Goal: Task Accomplishment & Management: Use online tool/utility

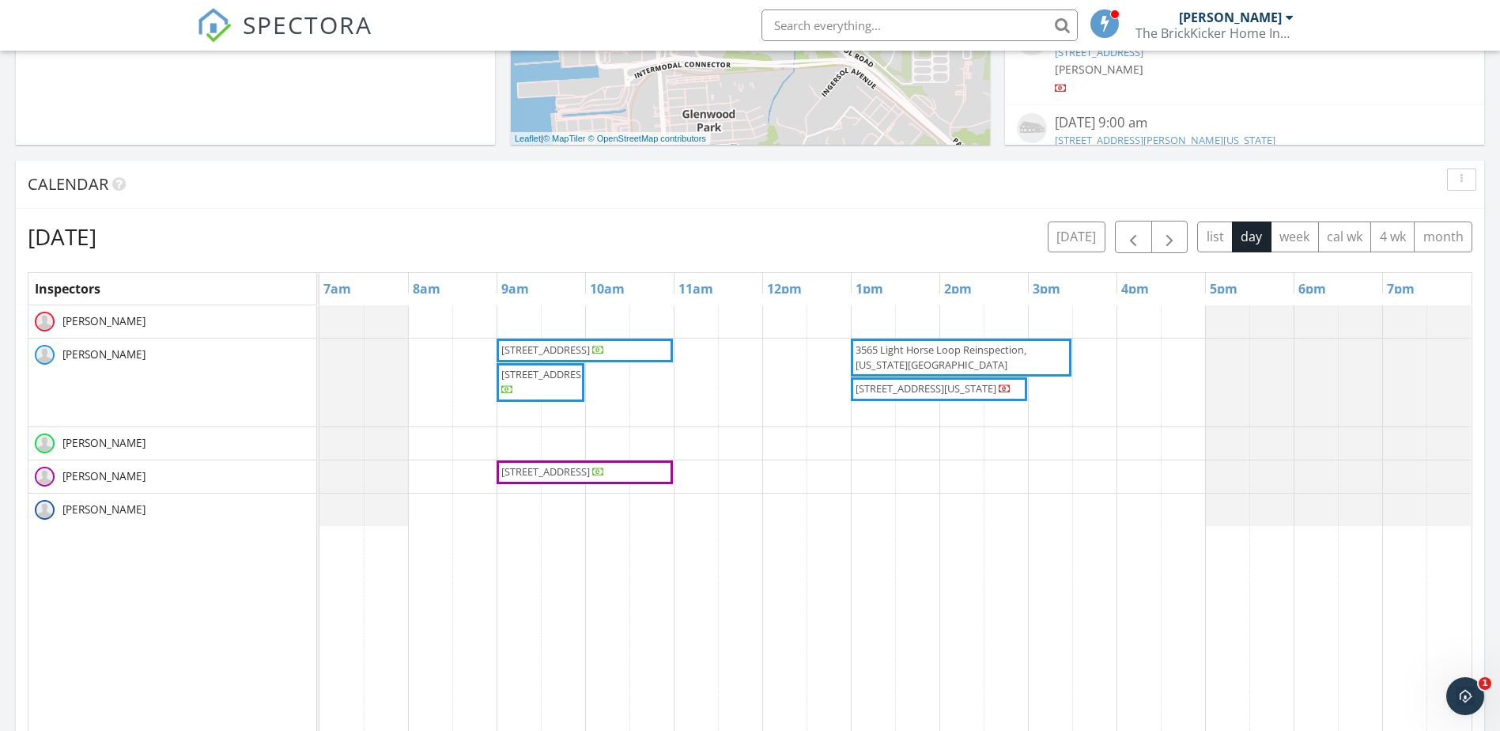
scroll to position [1464, 1525]
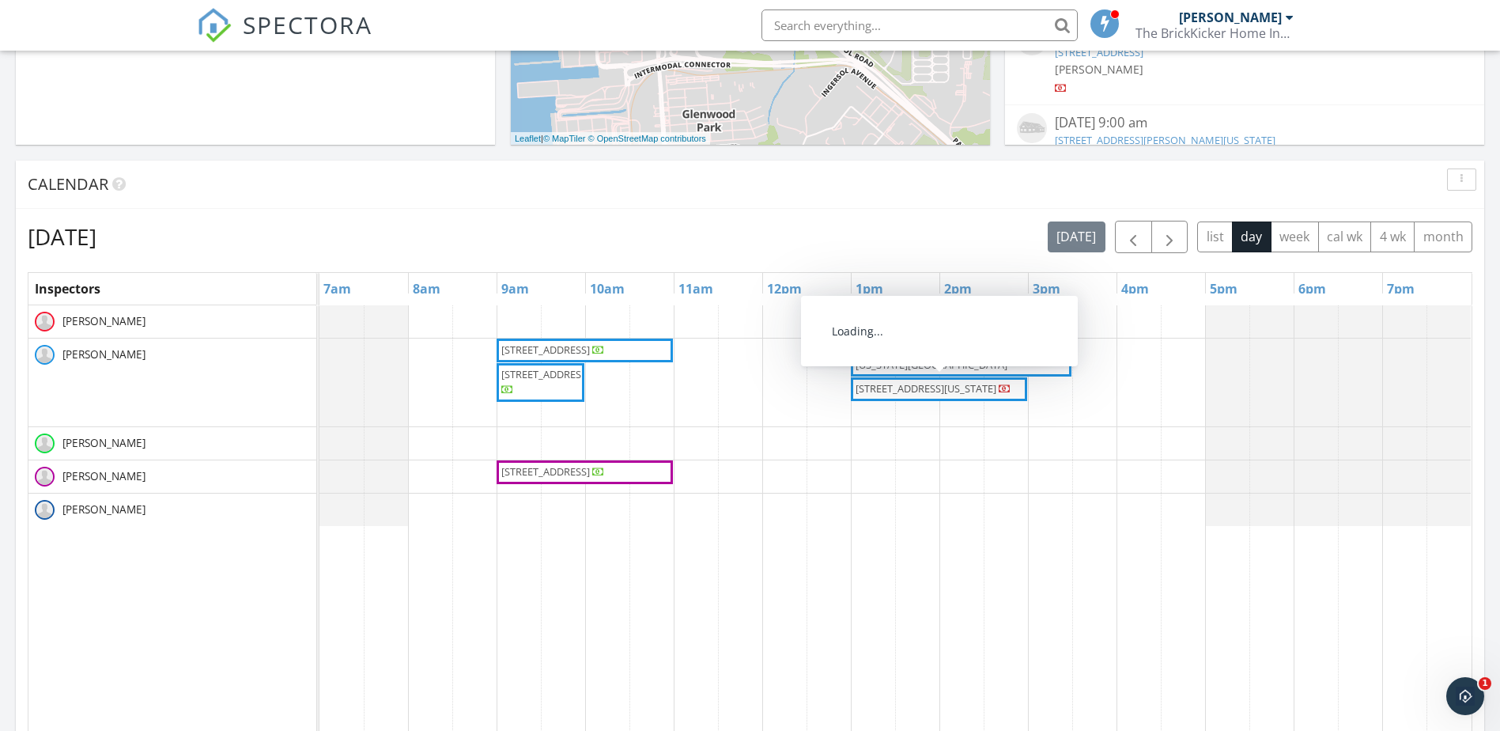
click at [987, 388] on span "3565 Light Horse Loop, Virginia Beach 23453" at bounding box center [926, 388] width 141 height 14
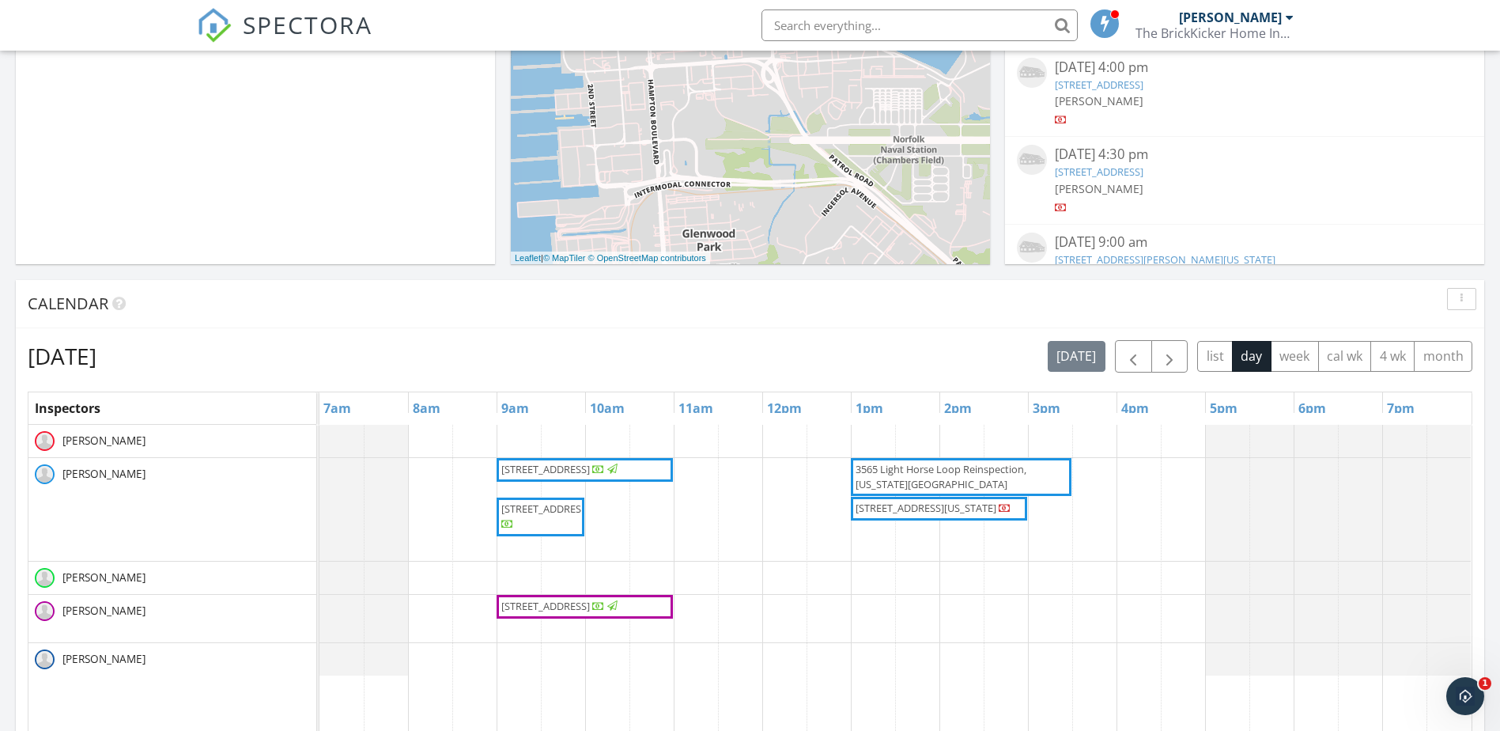
scroll to position [545, 0]
click at [994, 468] on span "3565 Light Horse Loop Reinspection, Virginia Beach 23453" at bounding box center [941, 476] width 171 height 29
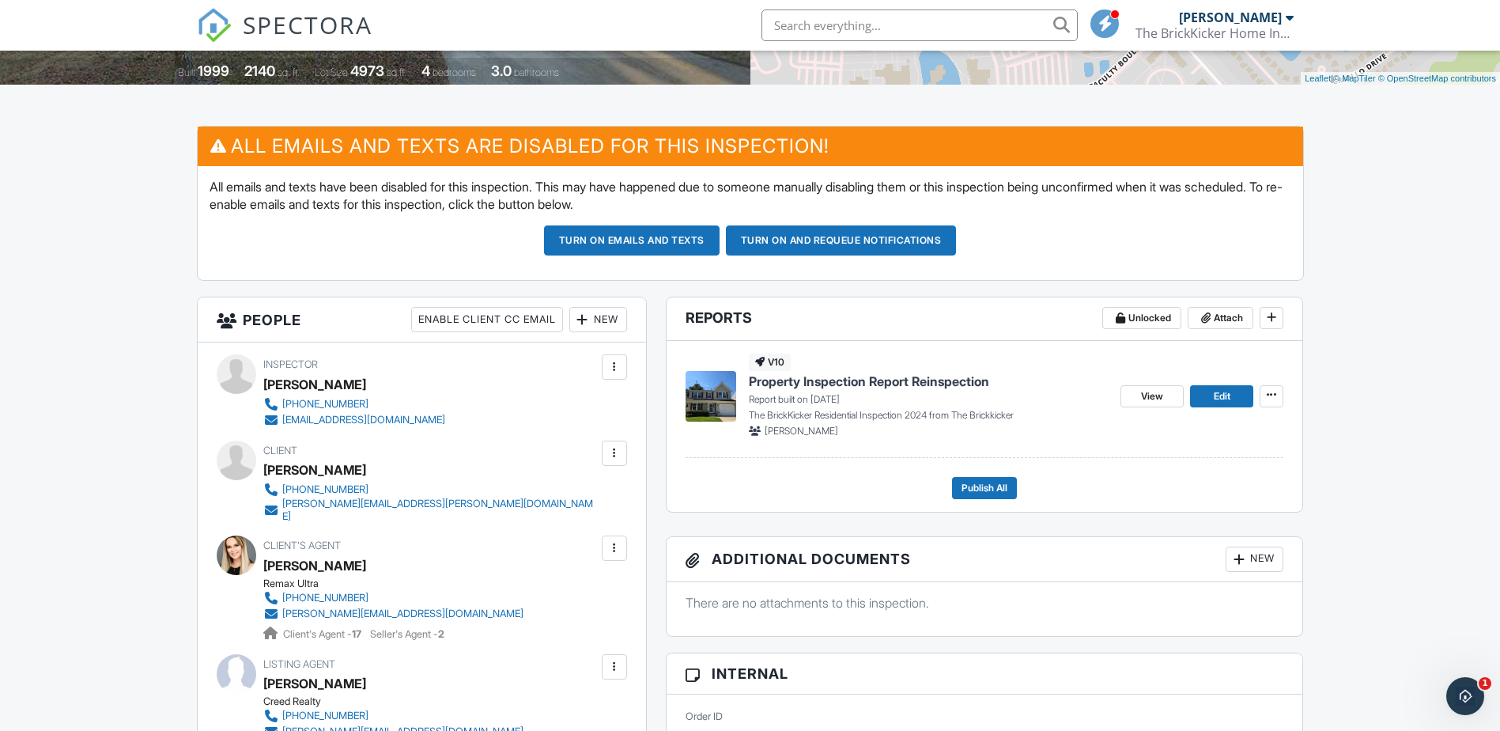
scroll to position [401, 0]
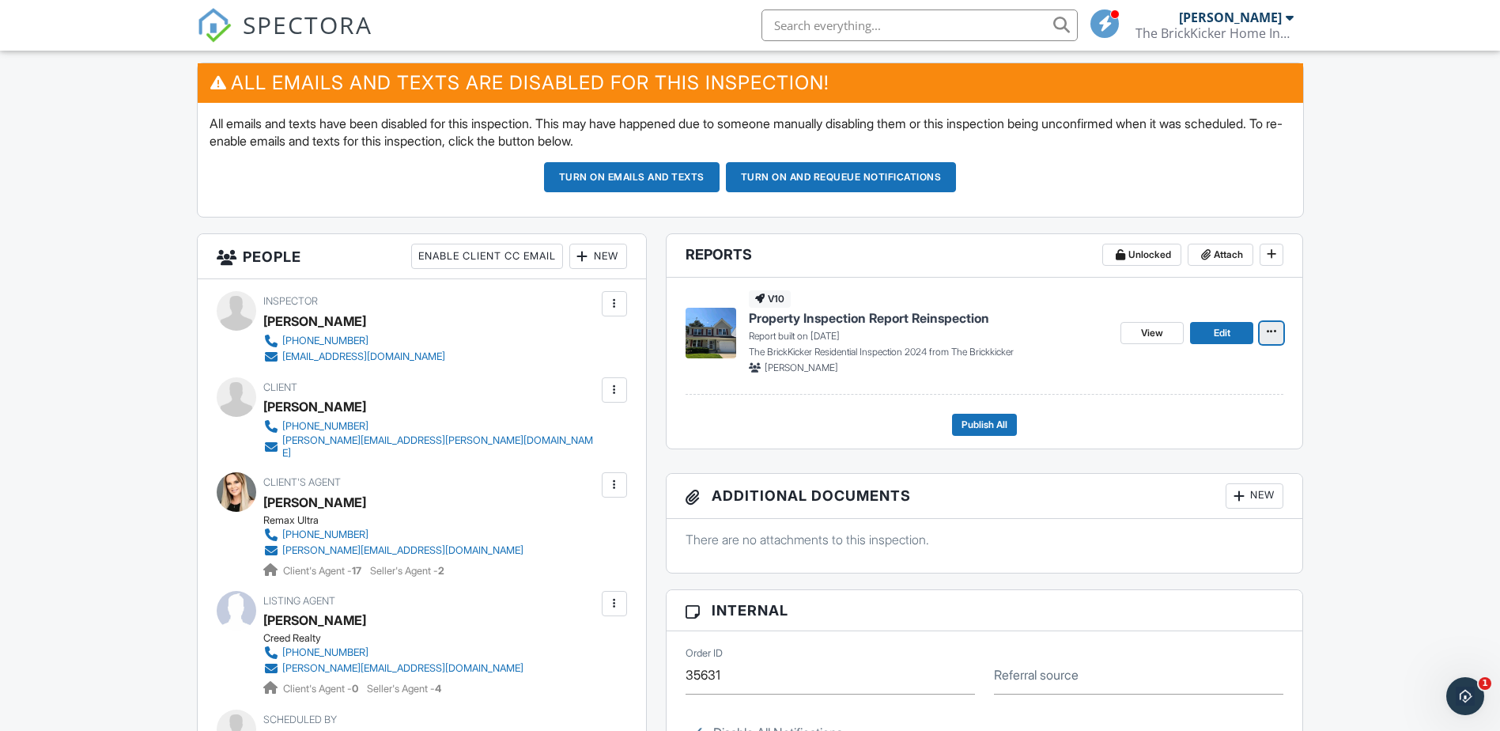
click at [1270, 331] on icon at bounding box center [1271, 331] width 9 height 11
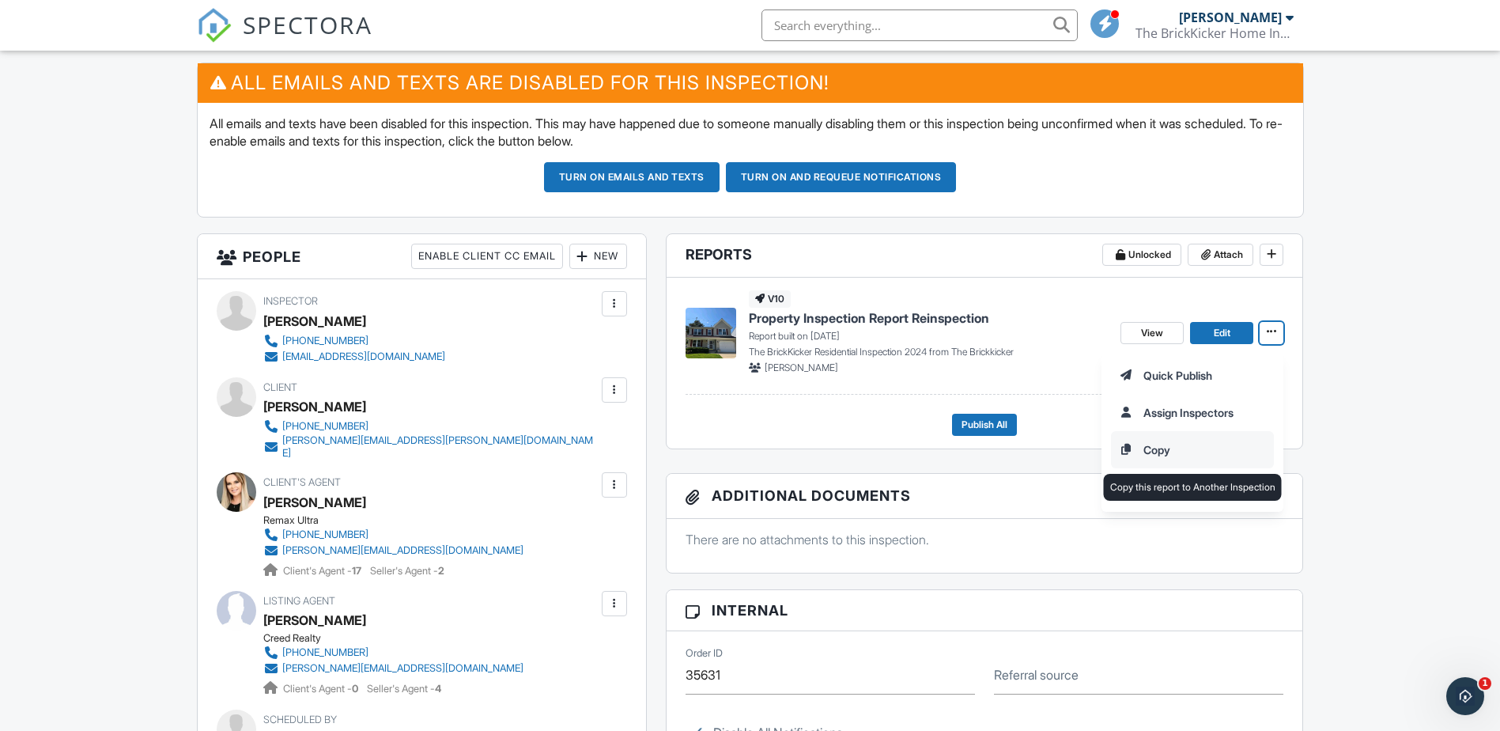
click at [1166, 441] on input "Copy" at bounding box center [1192, 450] width 161 height 36
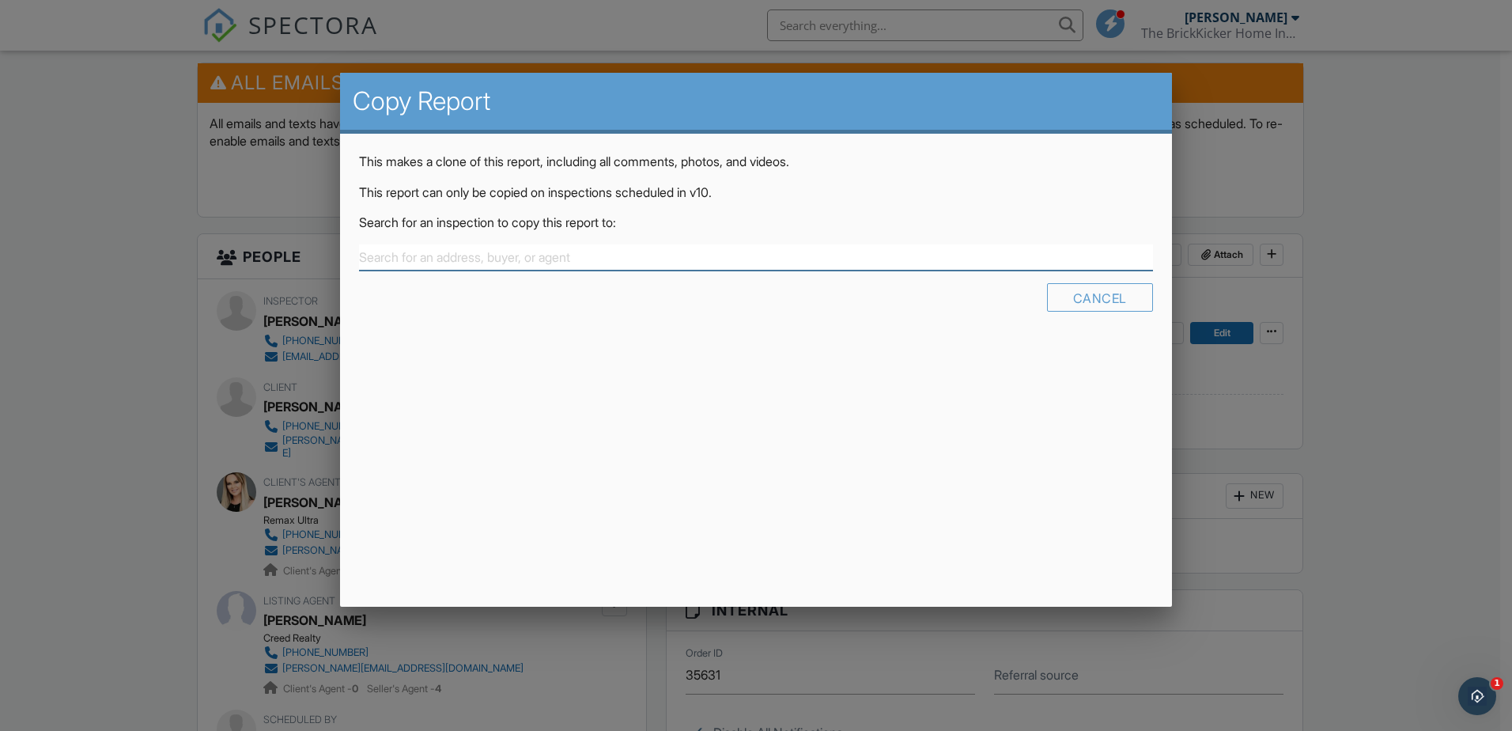
click at [395, 257] on input "text" at bounding box center [756, 257] width 794 height 26
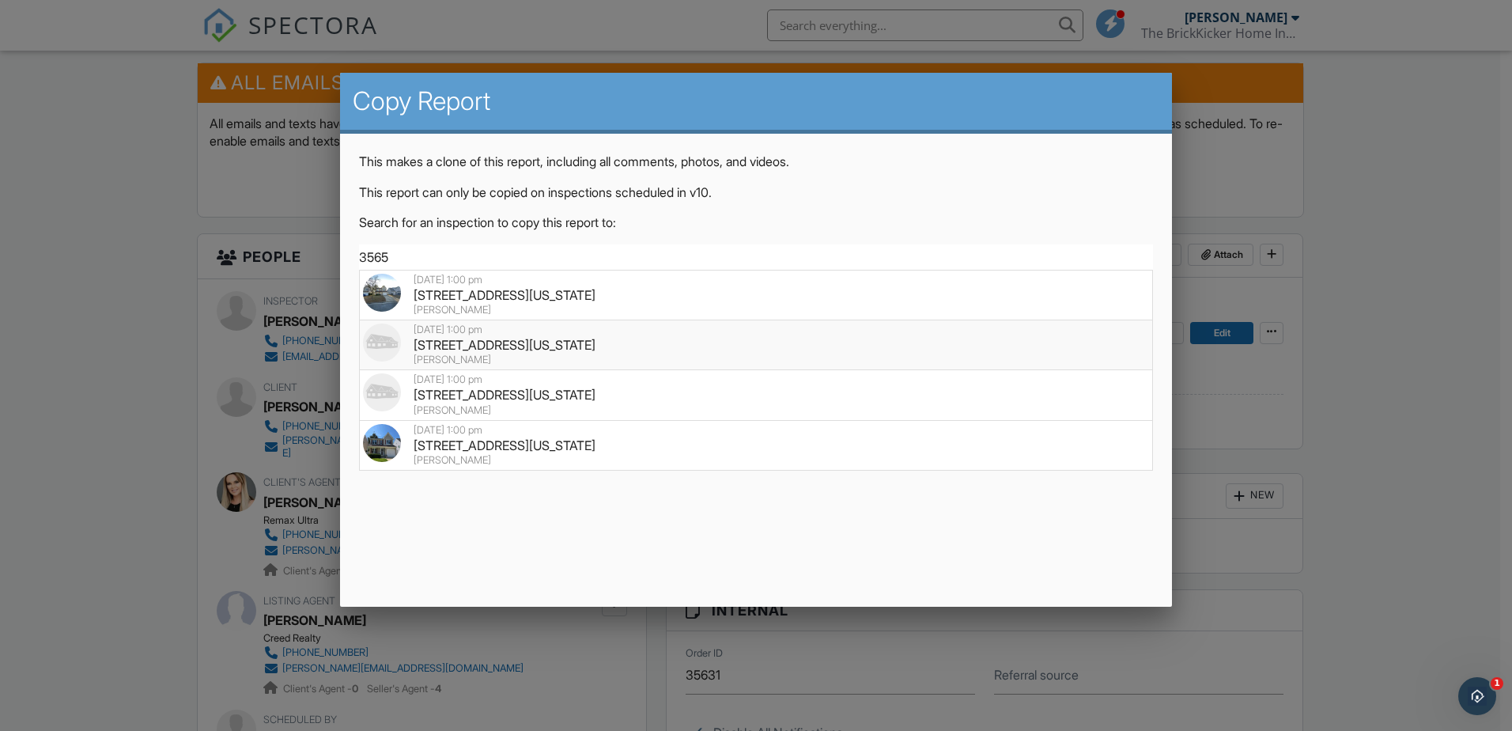
click at [466, 337] on div "3565 Light Horse Loop, Virginia Beach, VA 23453" at bounding box center [756, 344] width 786 height 17
type input "3565 Light Horse Loop, Virginia Beach, VA 23453"
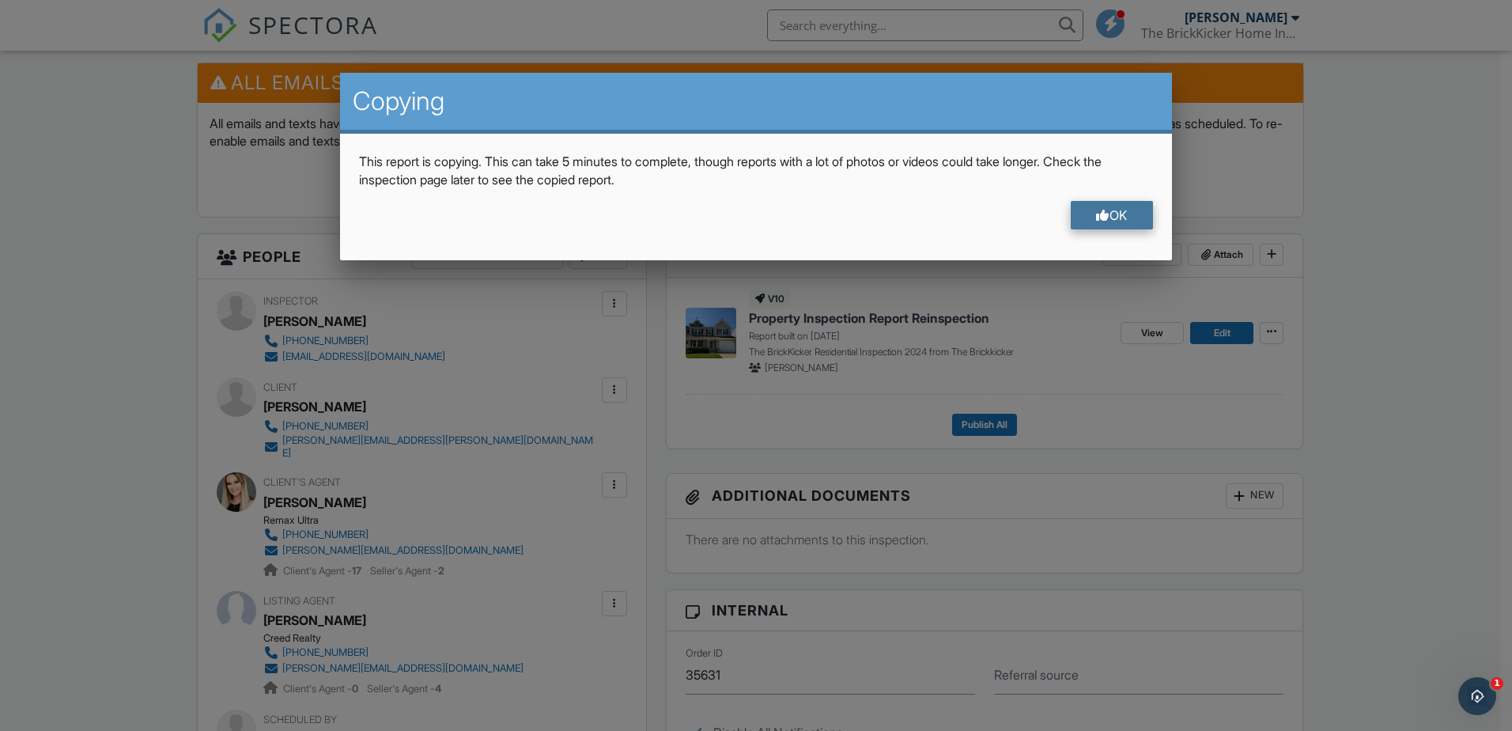
click at [1102, 210] on div at bounding box center [1102, 215] width 13 height 13
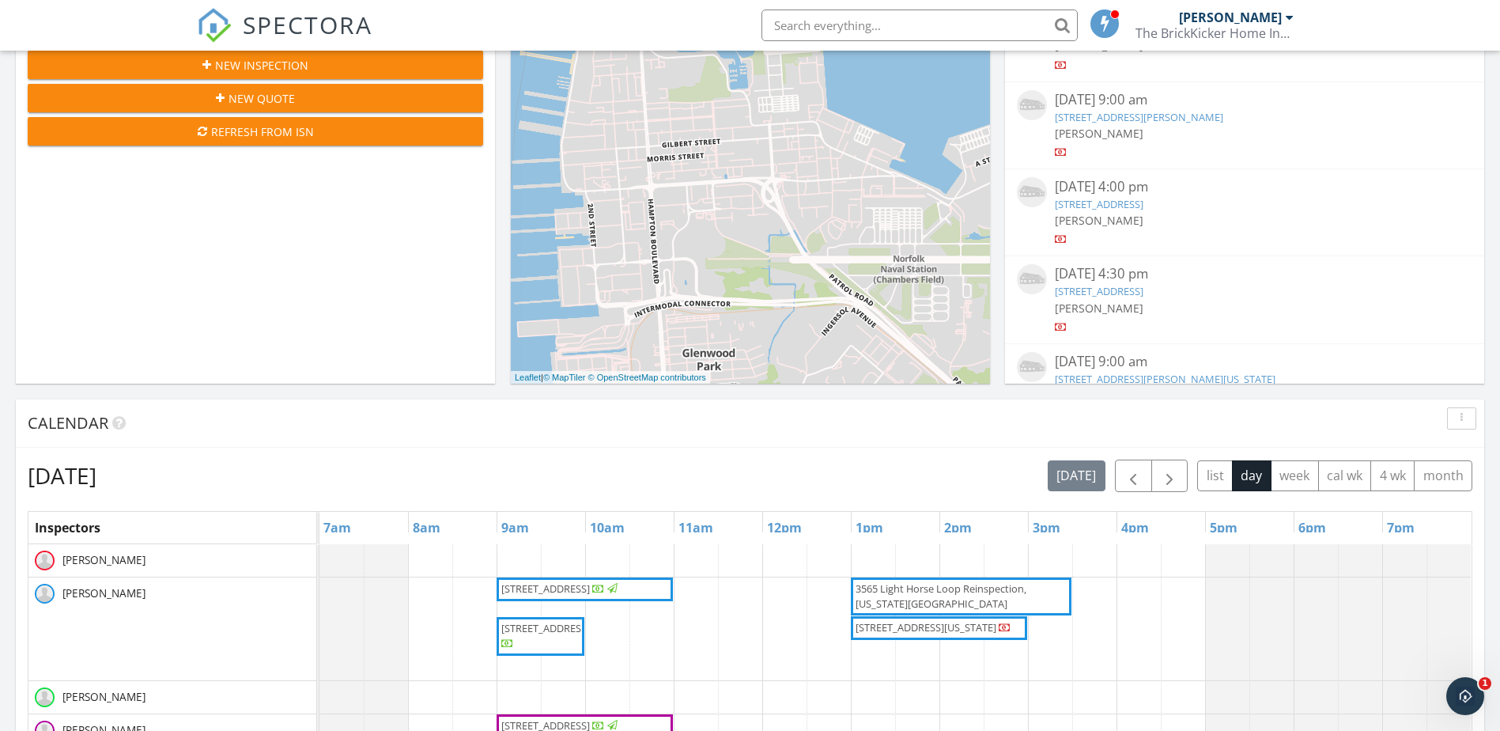
scroll to position [426, 0]
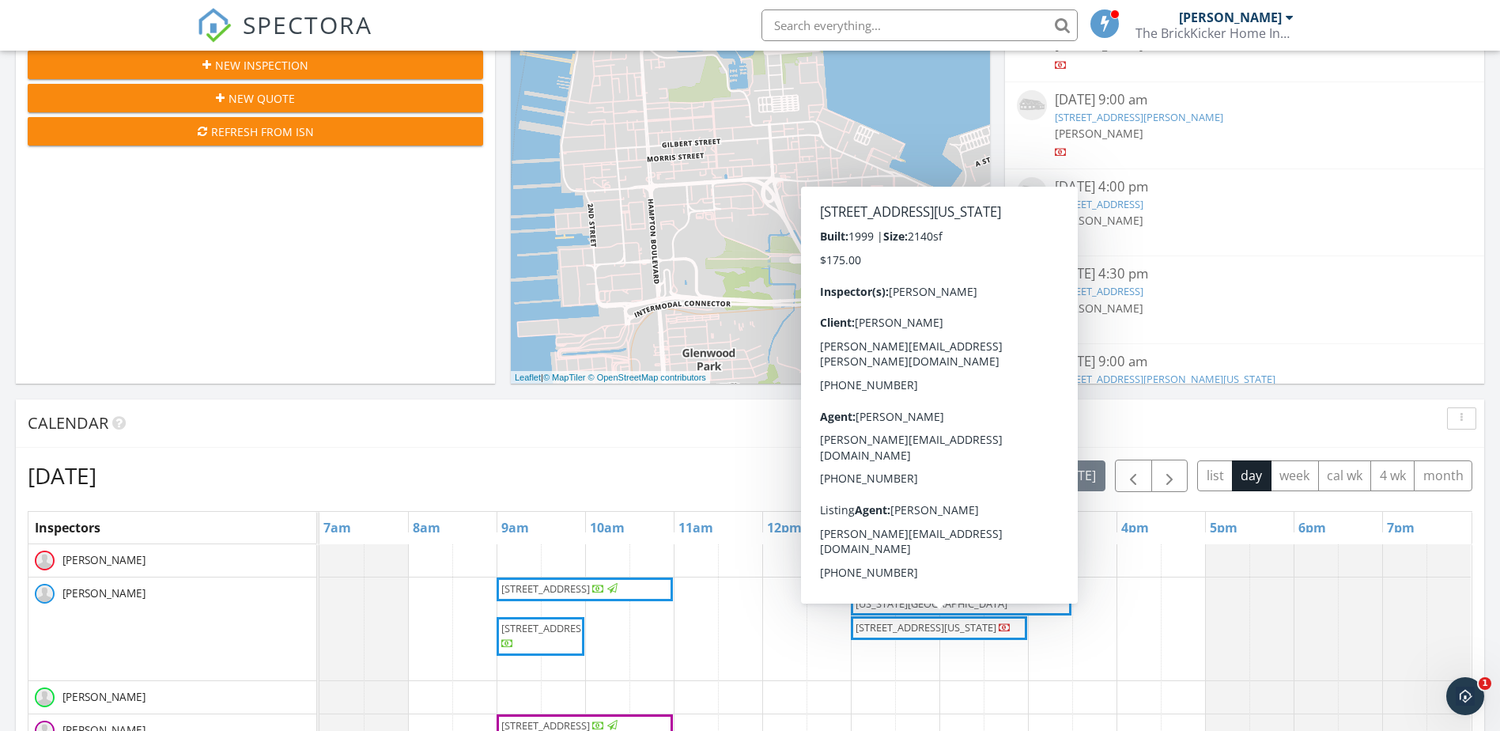
click at [948, 630] on span "3565 Light Horse Loop, Virginia Beach 23453" at bounding box center [926, 627] width 141 height 14
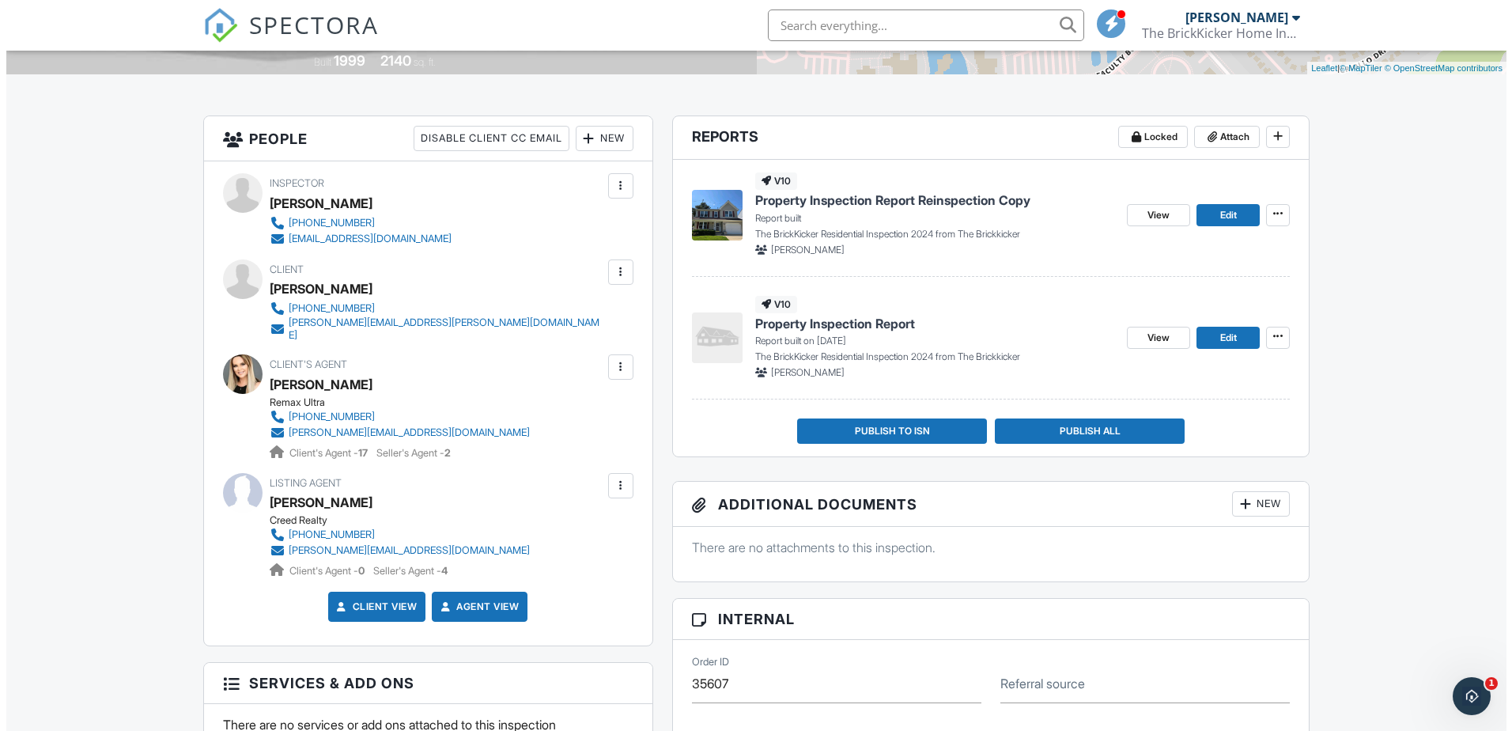
scroll to position [295, 0]
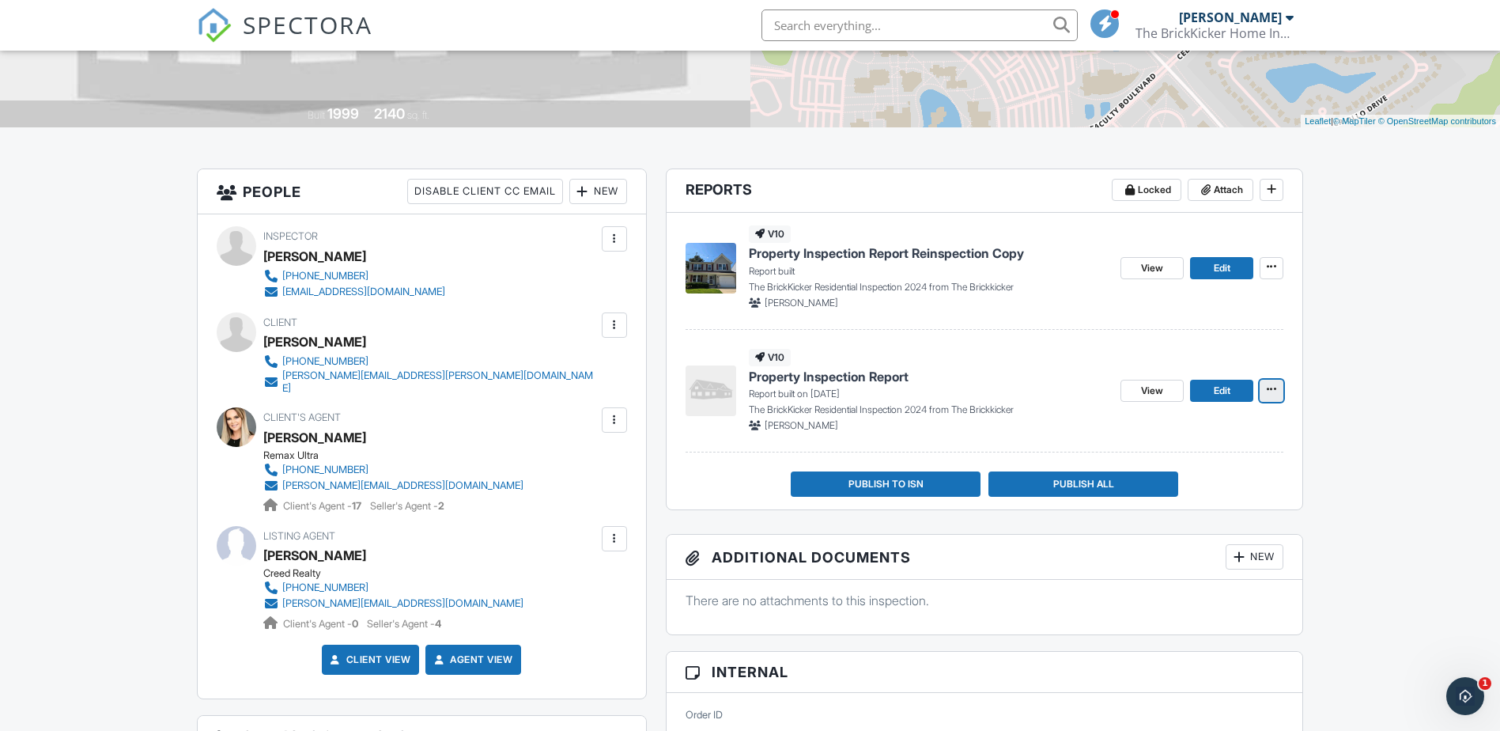
click at [1266, 395] on span at bounding box center [1272, 389] width 16 height 16
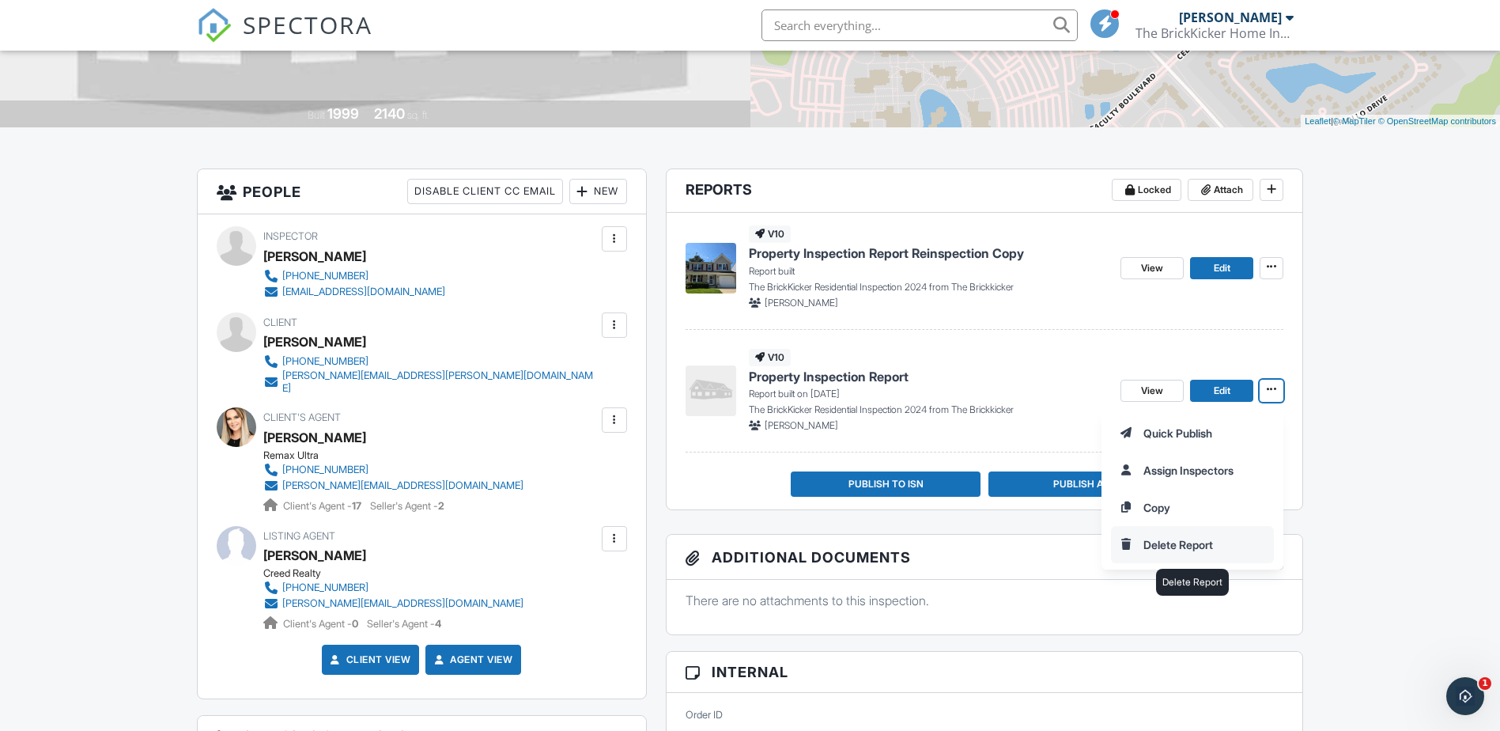
click at [1188, 540] on input "Delete Report" at bounding box center [1192, 545] width 161 height 36
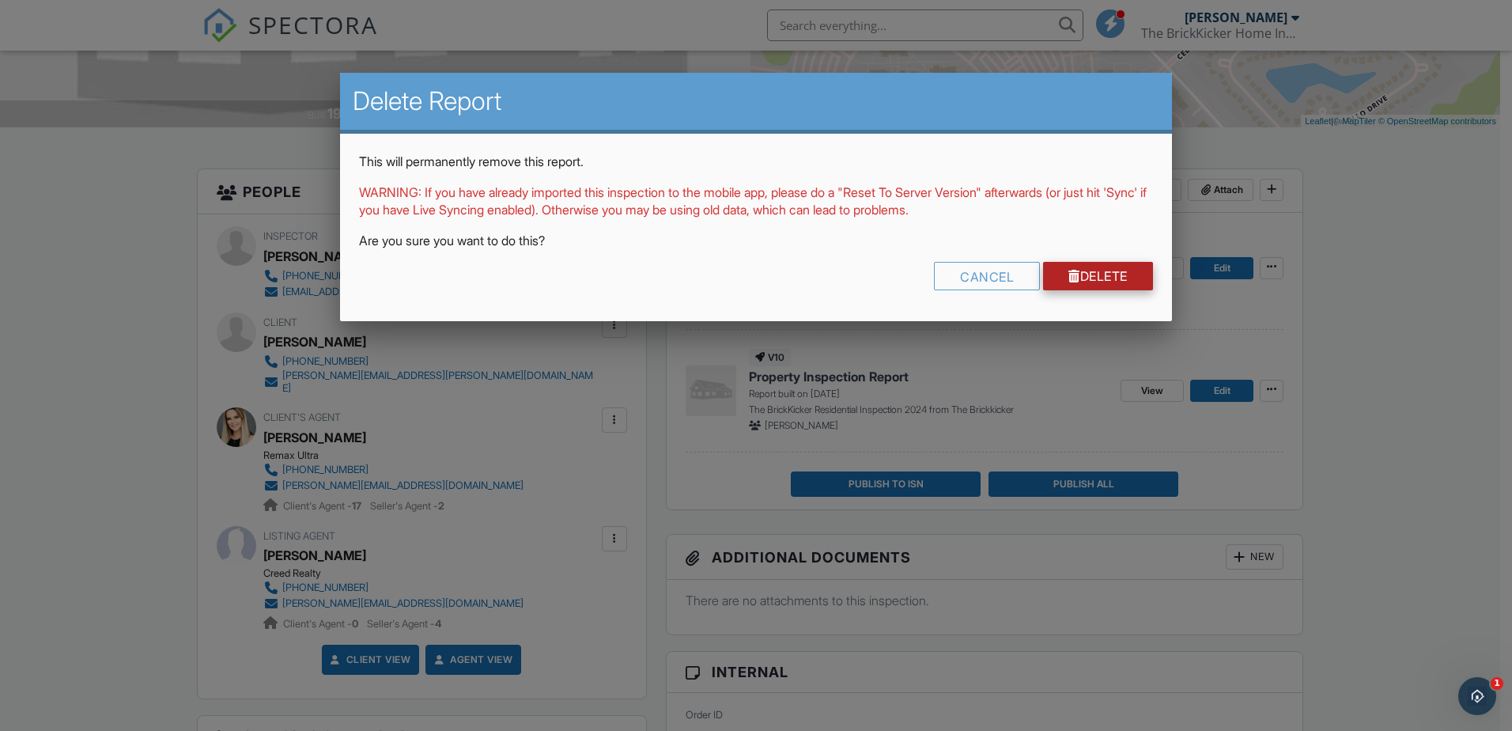
click at [1109, 281] on link "Delete" at bounding box center [1098, 276] width 110 height 28
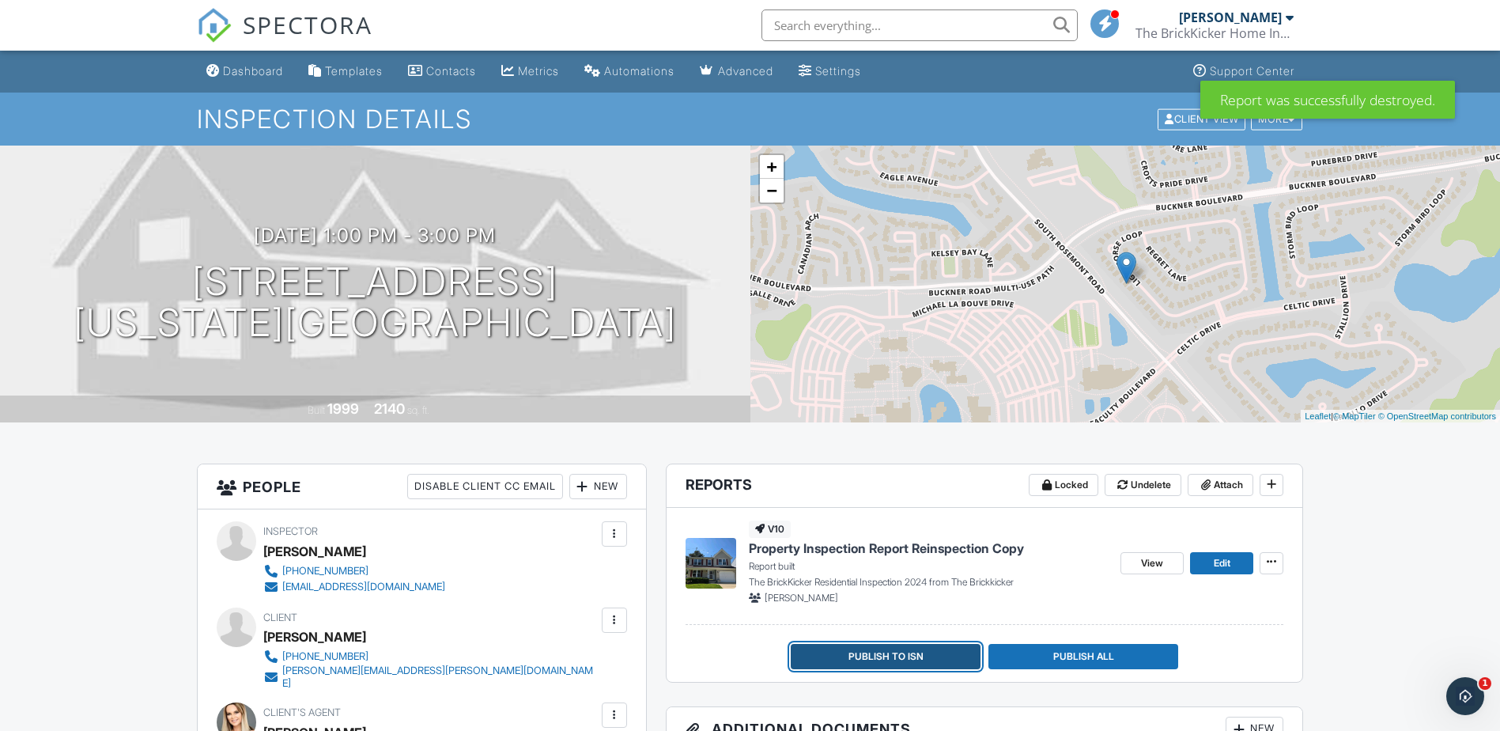
click at [906, 656] on span "Publish to ISN" at bounding box center [886, 657] width 75 height 16
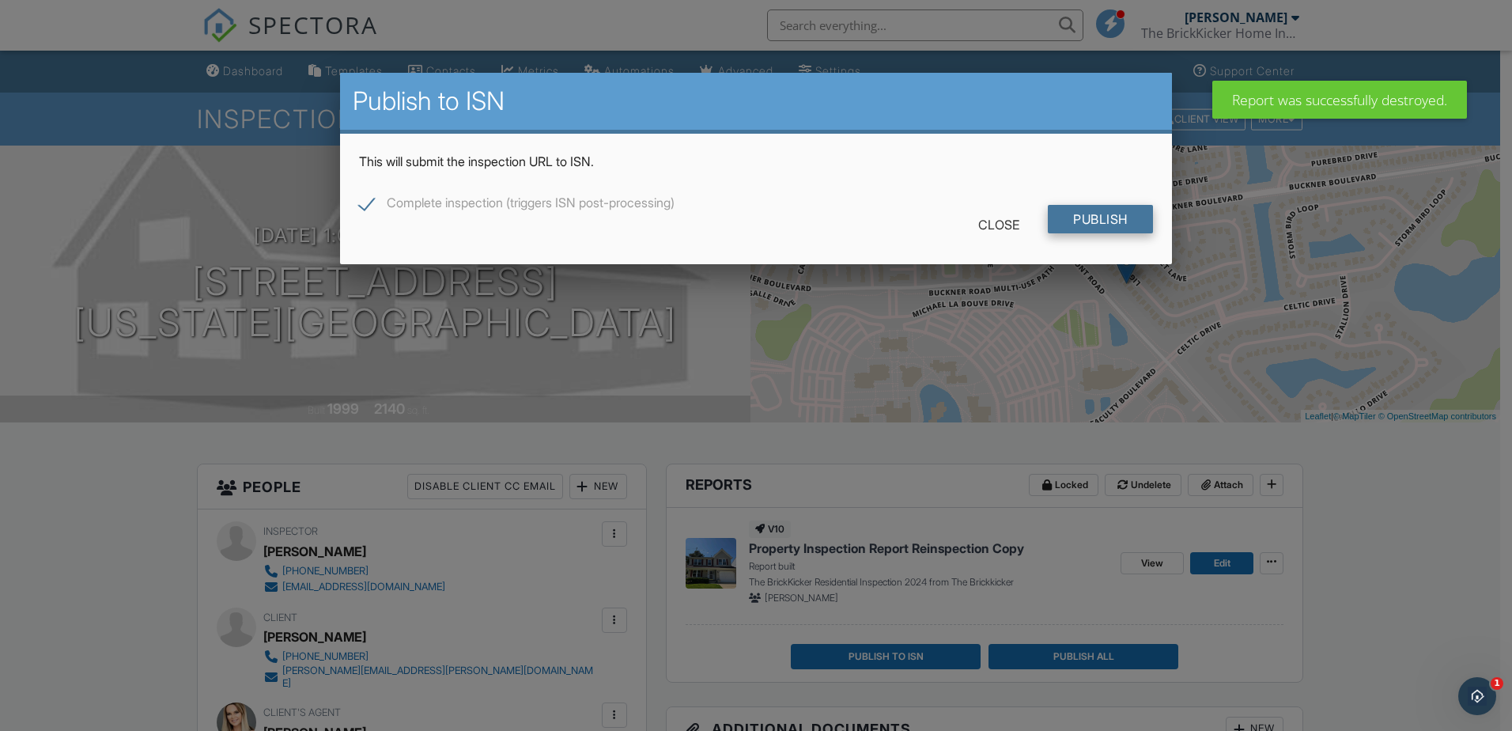
click at [1110, 217] on input "Publish" at bounding box center [1100, 219] width 105 height 28
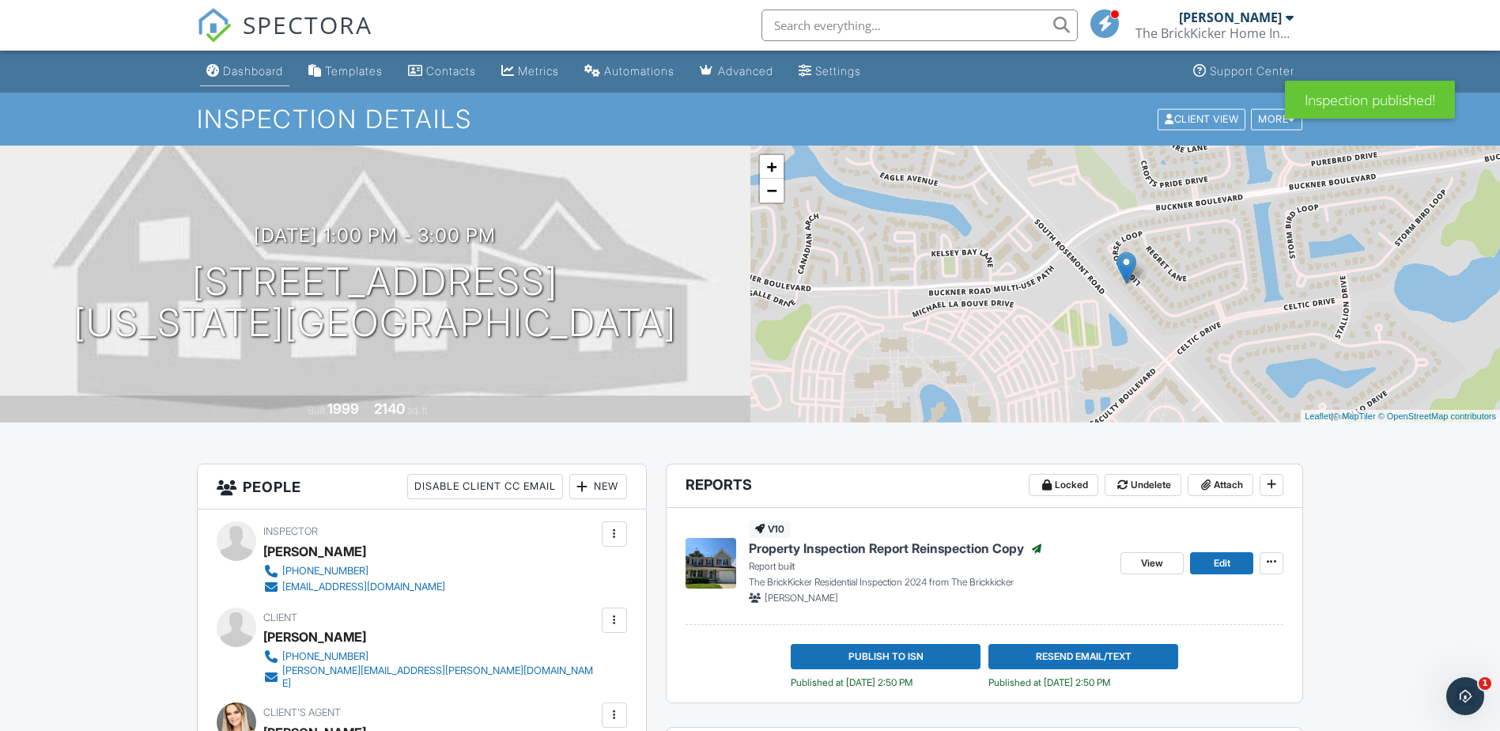
click at [248, 71] on div "Dashboard" at bounding box center [253, 70] width 60 height 13
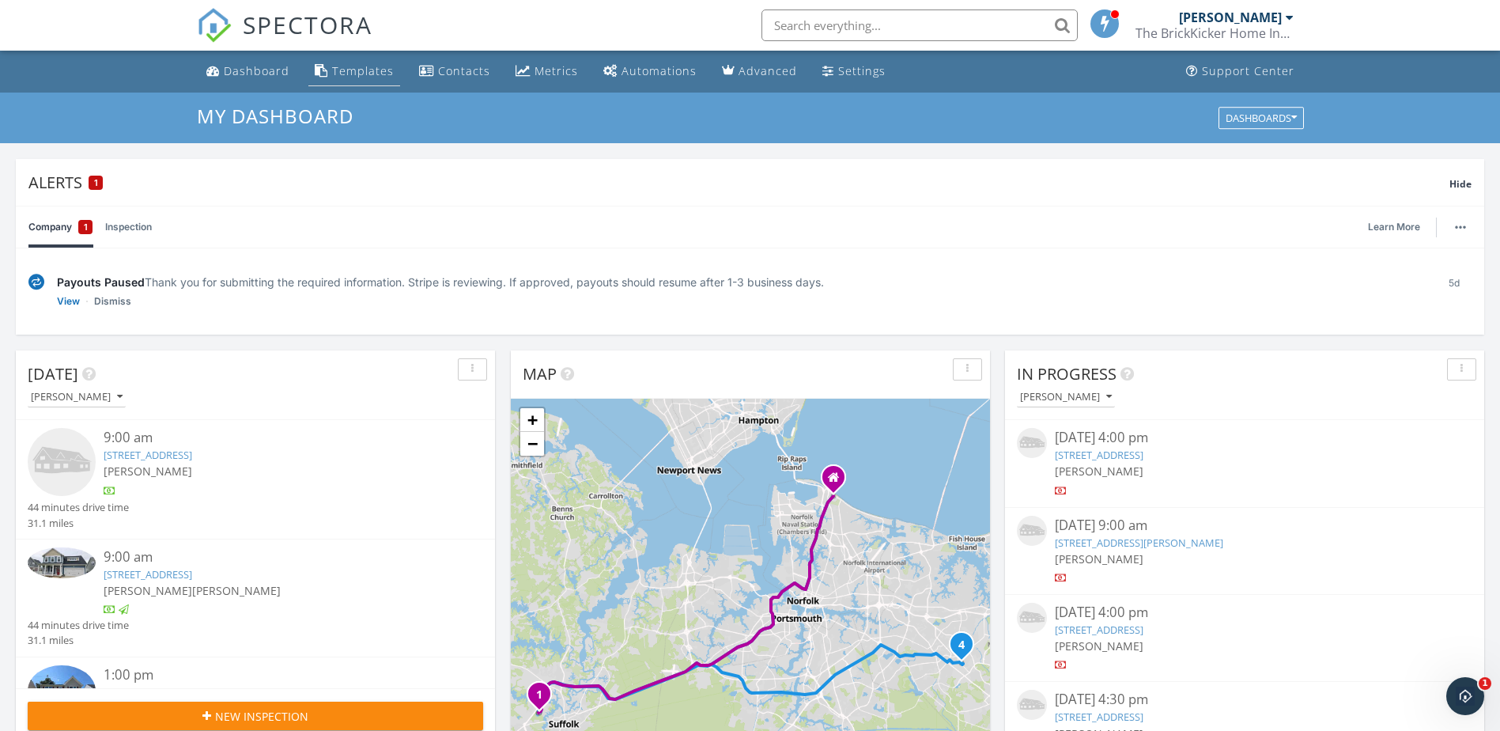
click at [367, 70] on div "Templates" at bounding box center [363, 70] width 62 height 15
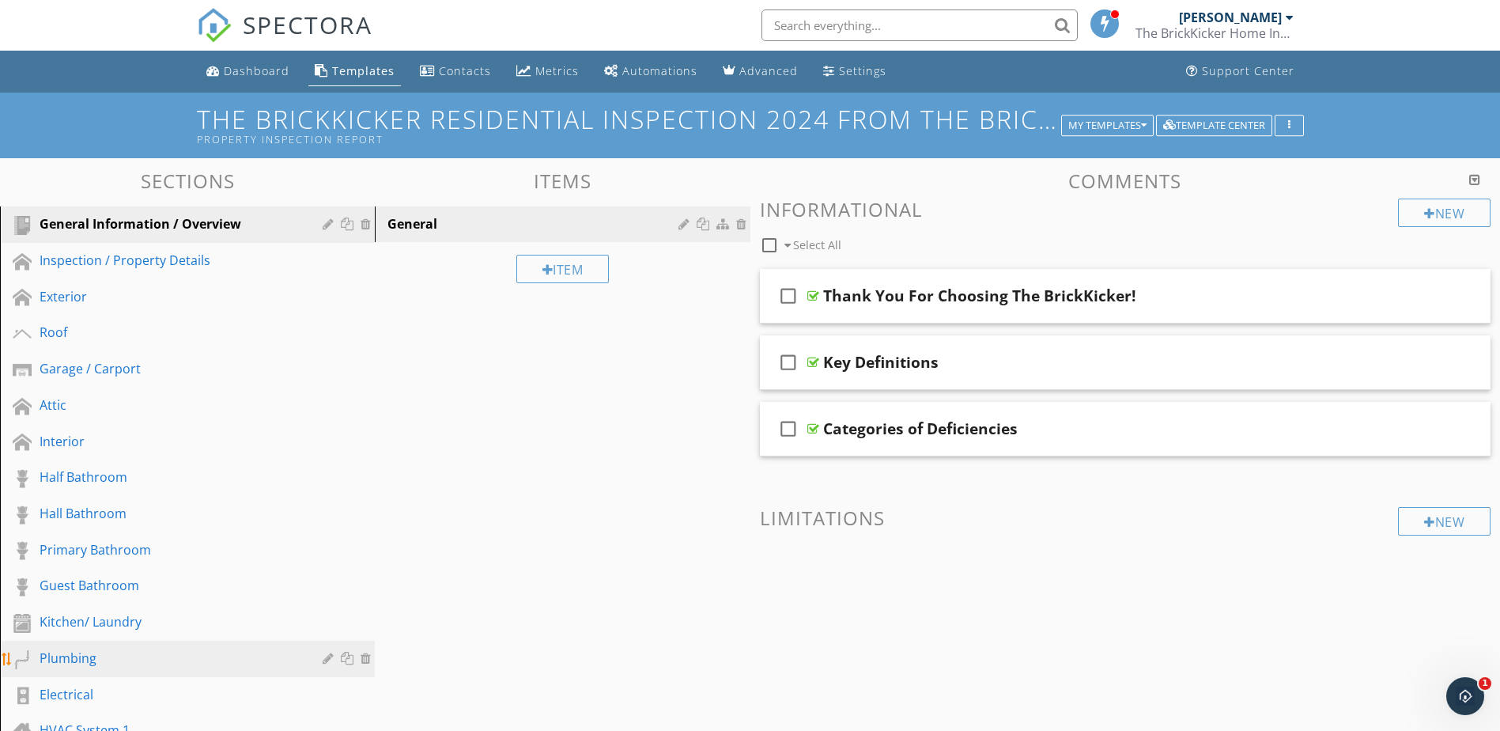
click at [85, 660] on div "Plumbing" at bounding box center [170, 658] width 260 height 19
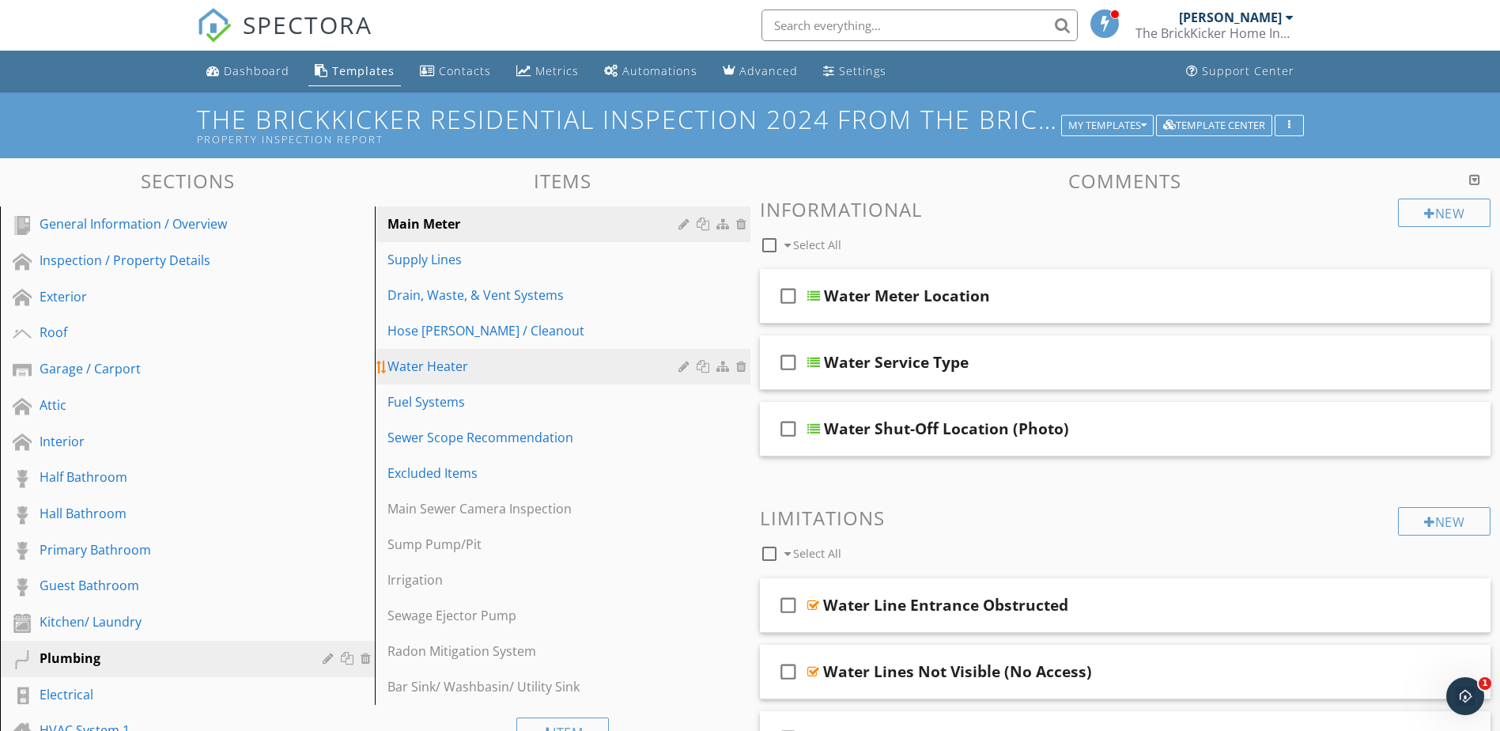
click at [455, 374] on div "Water Heater" at bounding box center [535, 366] width 295 height 19
